Goal: Task Accomplishment & Management: Complete application form

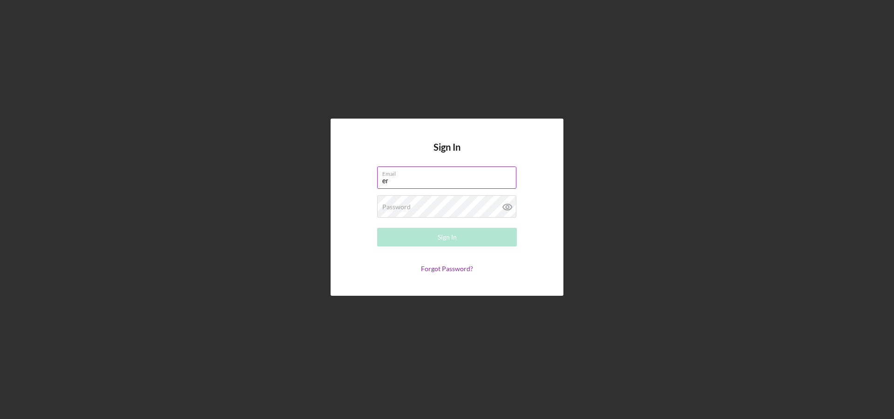
type input "[PERSON_NAME][EMAIL_ADDRESS][PERSON_NAME][DOMAIN_NAME]"
click at [424, 206] on div "Password Required" at bounding box center [447, 207] width 140 height 23
click at [507, 209] on icon at bounding box center [507, 207] width 23 height 23
click at [467, 237] on button "Sign In" at bounding box center [447, 237] width 140 height 19
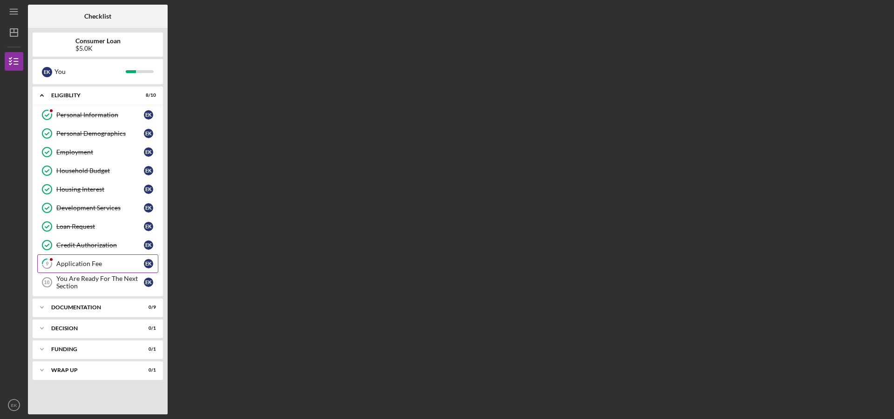
click at [84, 263] on div "Application Fee" at bounding box center [100, 263] width 88 height 7
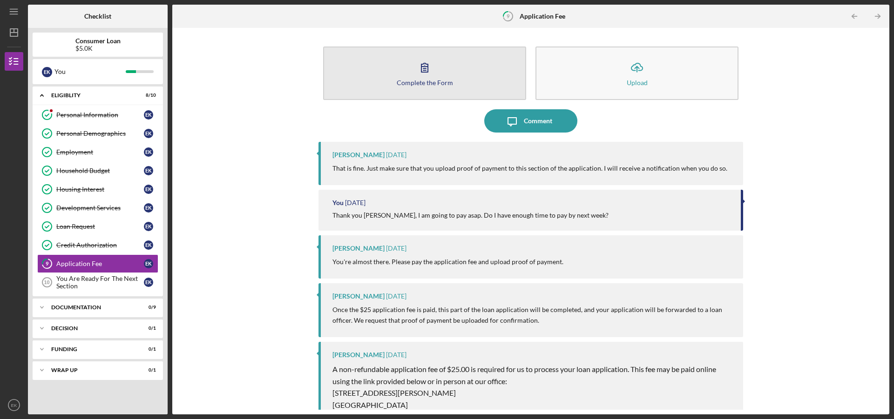
click at [419, 87] on button "Complete the Form Form" at bounding box center [424, 74] width 203 height 54
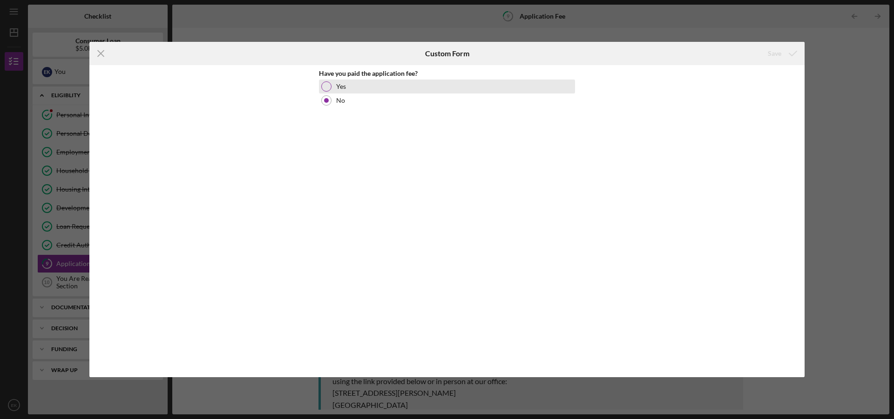
click at [412, 86] on div "Yes" at bounding box center [447, 87] width 256 height 14
click at [777, 53] on div "Save" at bounding box center [775, 53] width 14 height 19
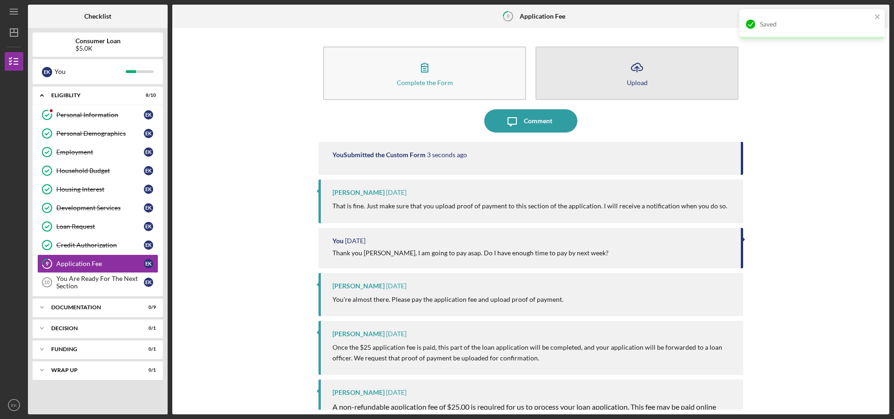
click at [640, 79] on div "Upload" at bounding box center [637, 82] width 21 height 7
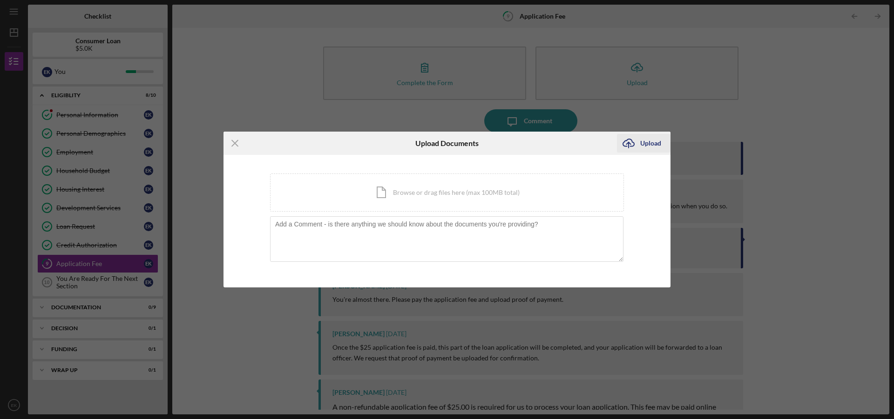
click at [645, 139] on div "Upload" at bounding box center [650, 143] width 21 height 19
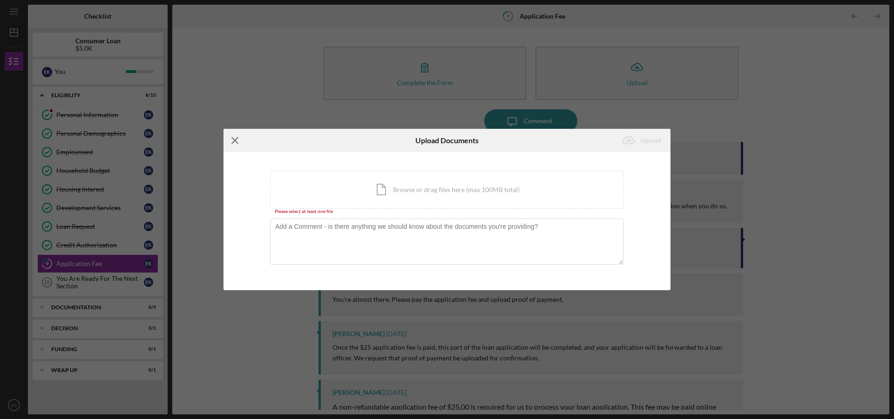
click at [239, 141] on icon "Icon/Menu Close" at bounding box center [234, 140] width 23 height 23
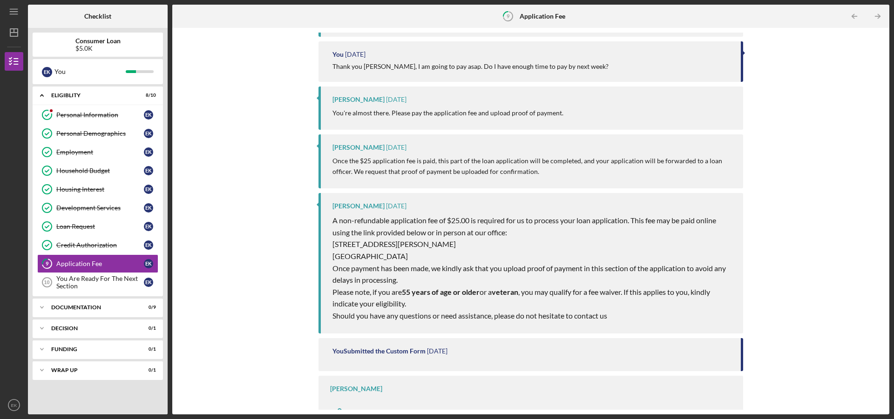
scroll to position [200, 0]
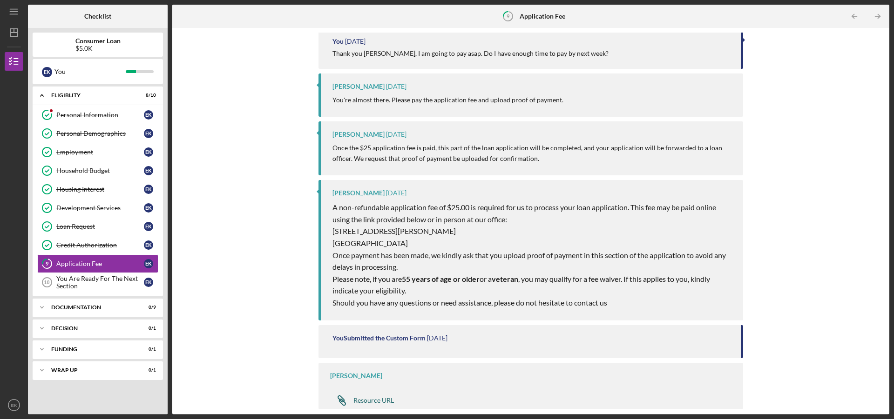
click at [380, 403] on div "Resource URL" at bounding box center [373, 400] width 41 height 7
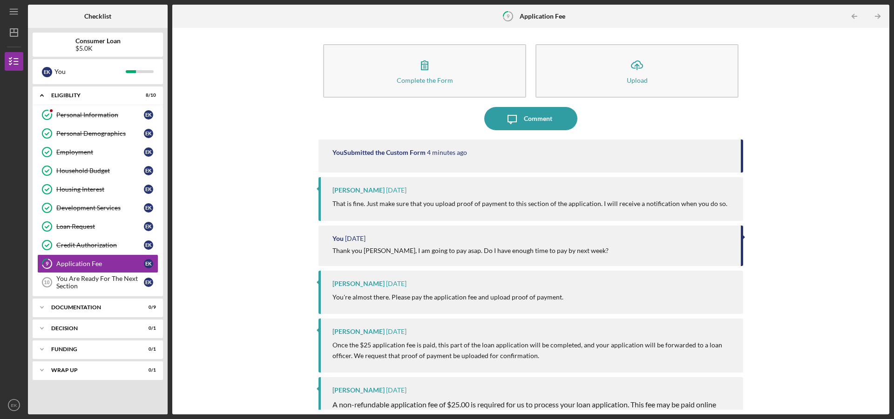
scroll to position [0, 0]
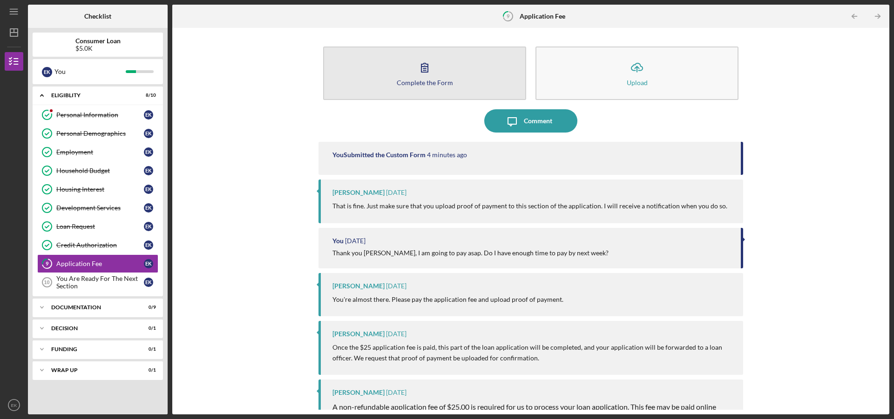
click at [436, 89] on button "Complete the Form Form" at bounding box center [424, 74] width 203 height 54
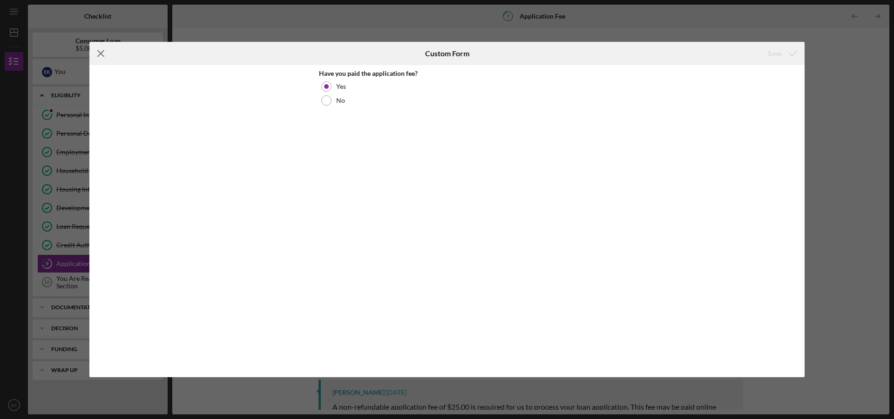
click at [99, 50] on icon "Icon/Menu Close" at bounding box center [100, 53] width 23 height 23
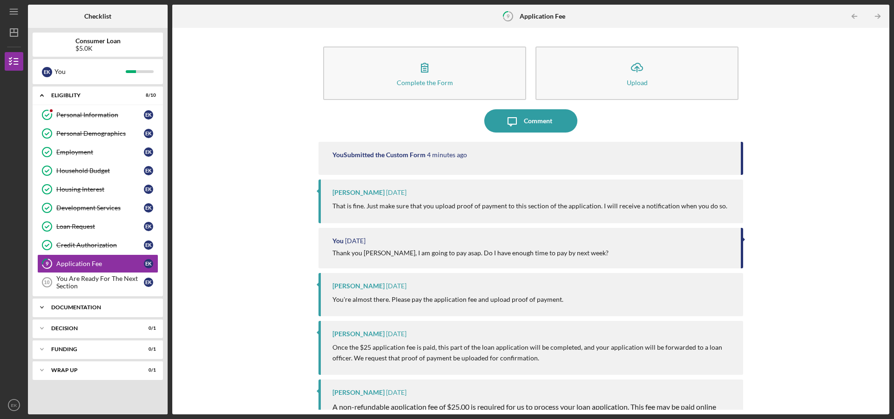
click at [94, 308] on div "Documentation" at bounding box center [101, 308] width 100 height 6
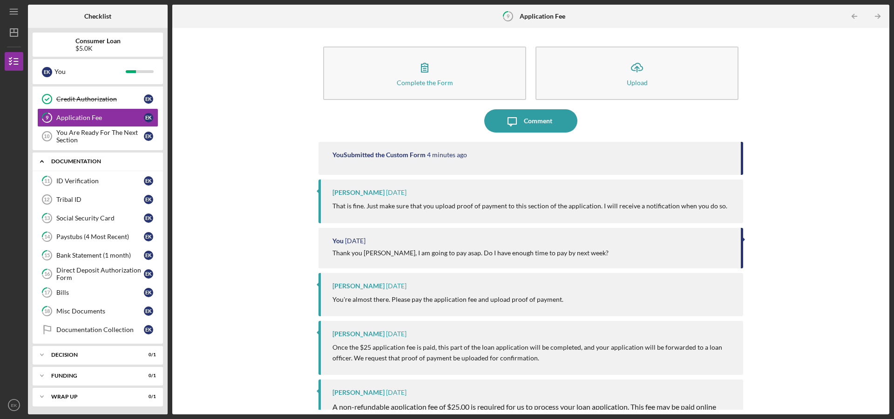
scroll to position [148, 0]
click at [95, 328] on div "Documentation Collection" at bounding box center [100, 328] width 88 height 7
